Goal: Navigation & Orientation: Find specific page/section

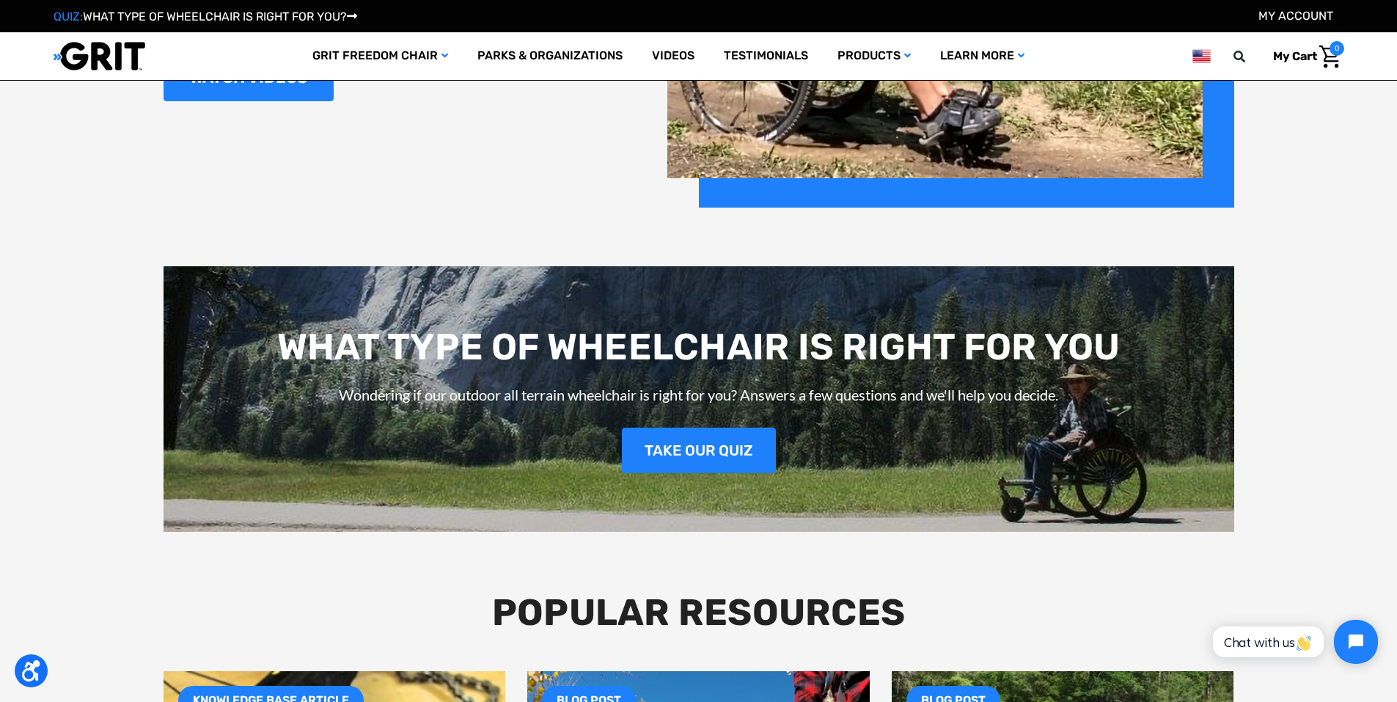
scroll to position [2088, 0]
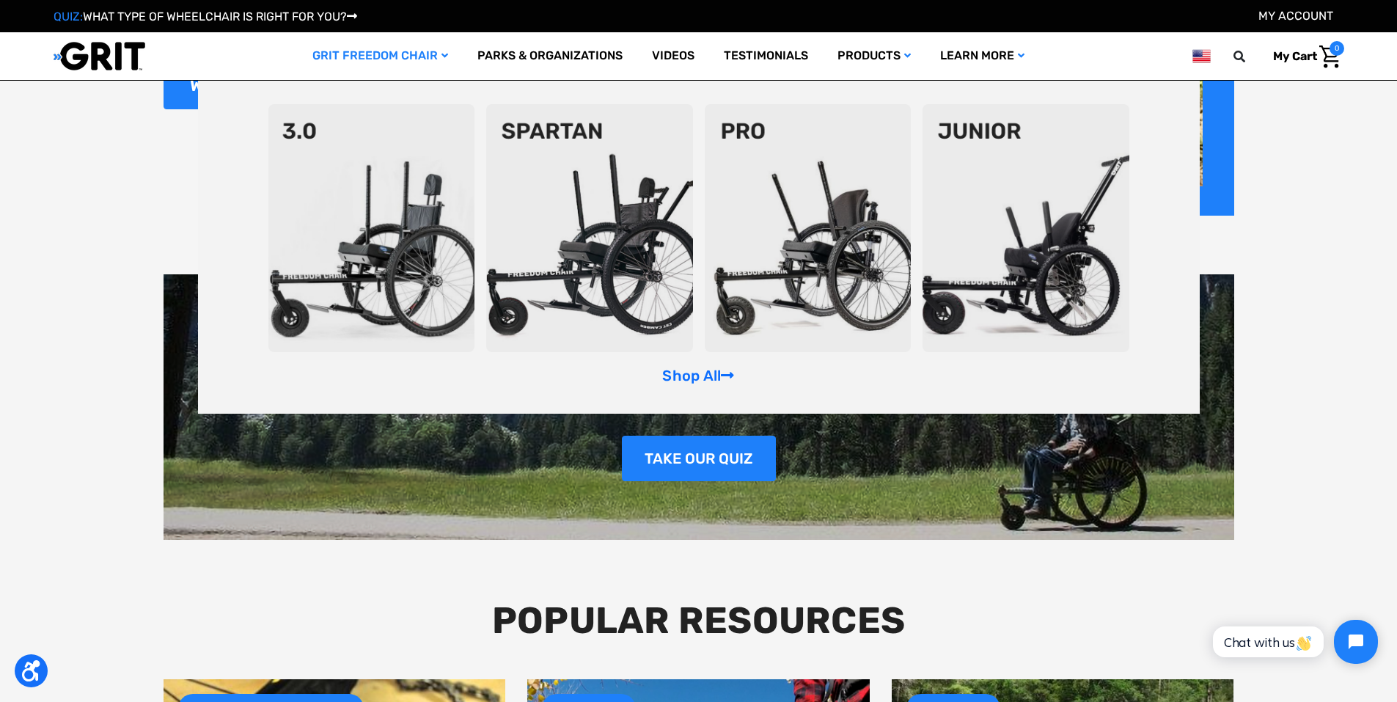
click at [861, 245] on img at bounding box center [808, 228] width 207 height 248
